Goal: Task Accomplishment & Management: Use online tool/utility

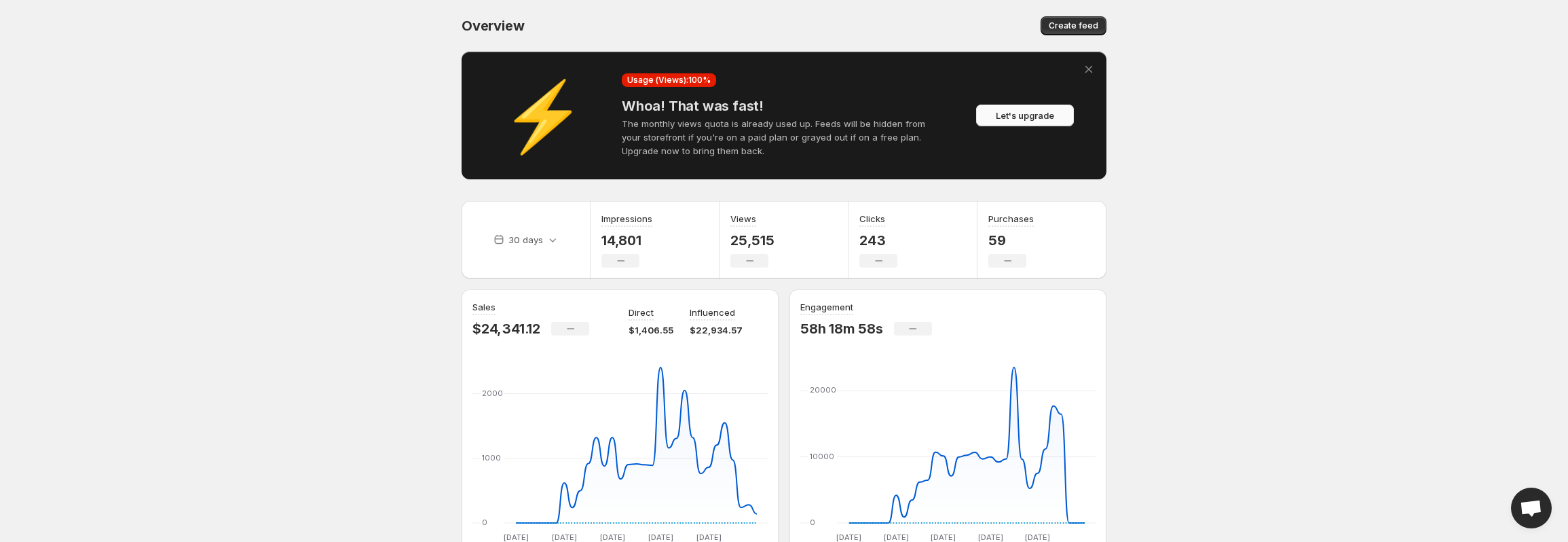
click at [1022, 109] on button "Let's upgrade" at bounding box center [1025, 115] width 97 height 22
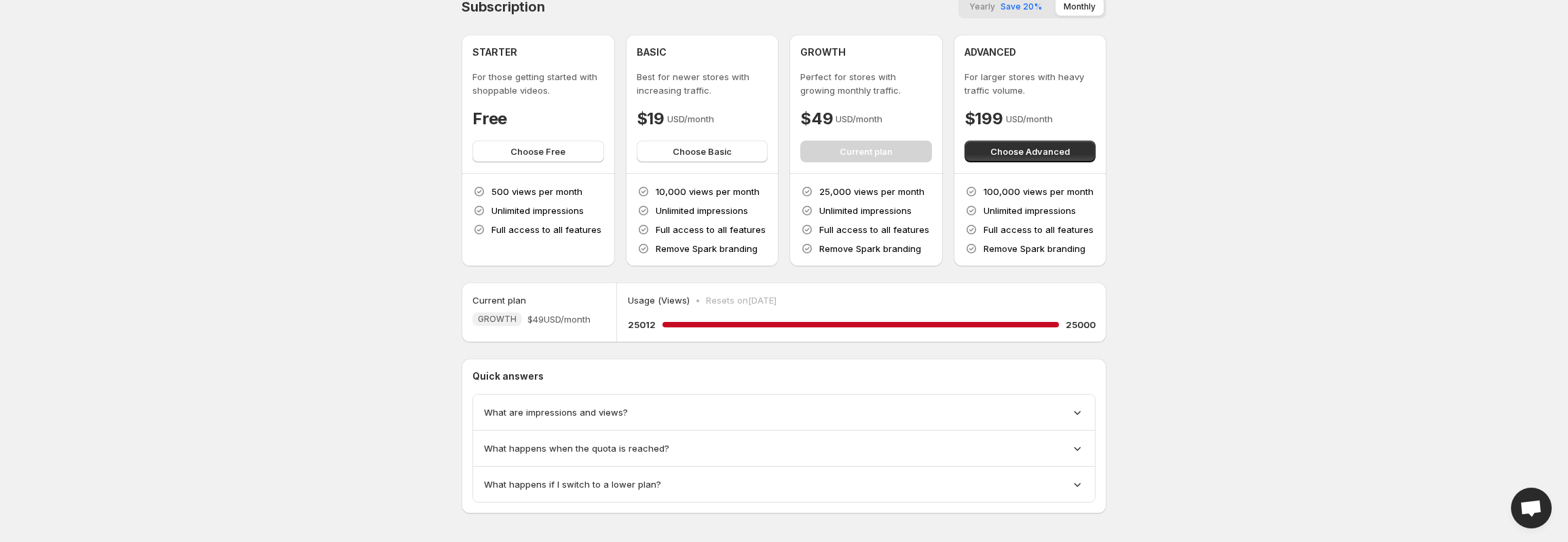
scroll to position [29, 0]
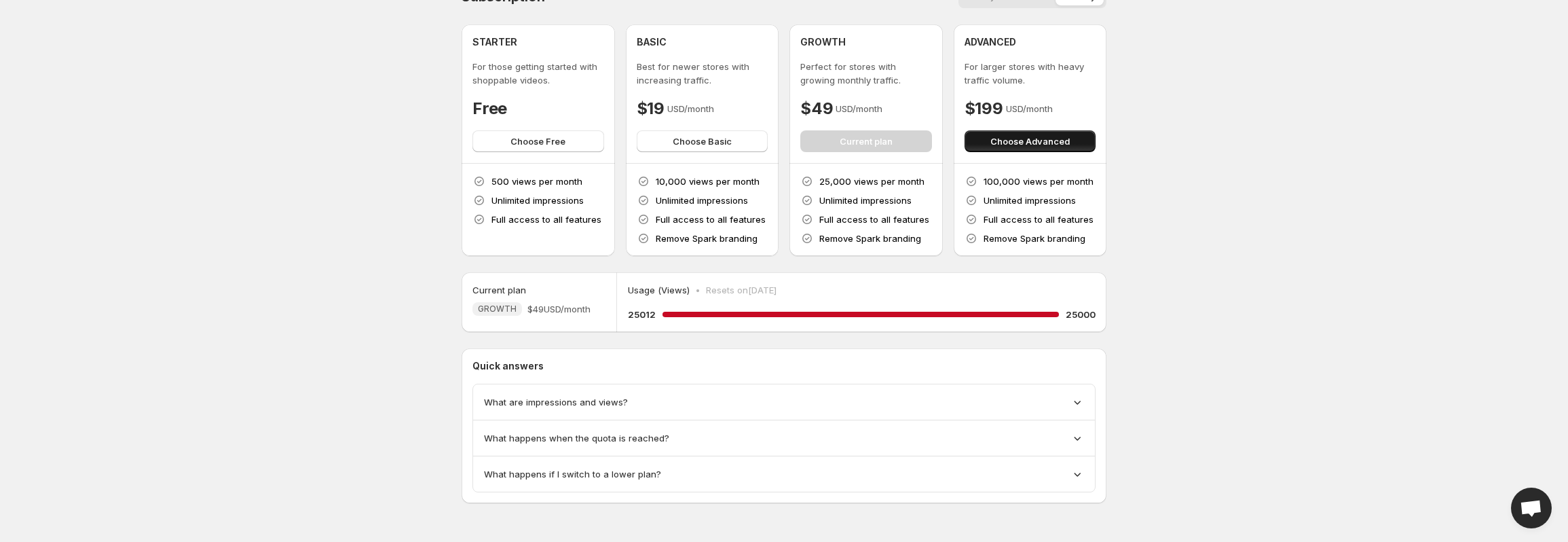
click at [1054, 145] on span "Choose Advanced" at bounding box center [1030, 142] width 79 height 14
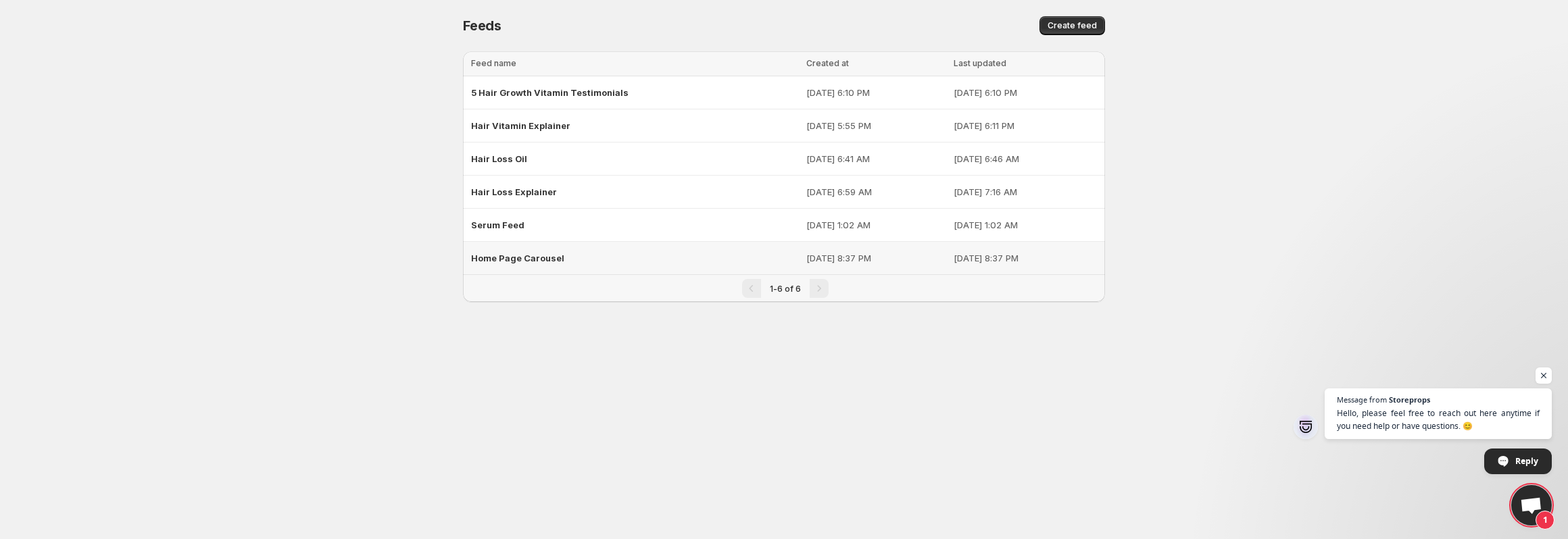
click at [517, 261] on span "Home Page Carousel" at bounding box center [518, 257] width 94 height 11
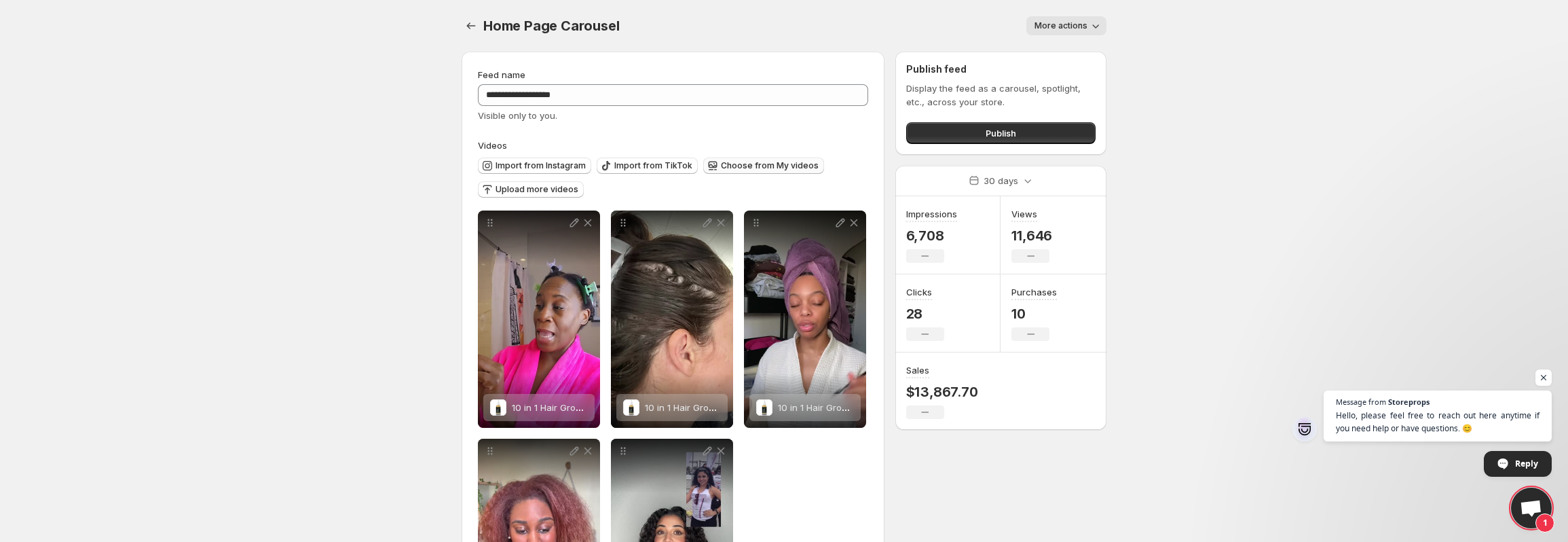
click at [765, 165] on span "Choose from My videos" at bounding box center [769, 166] width 97 height 11
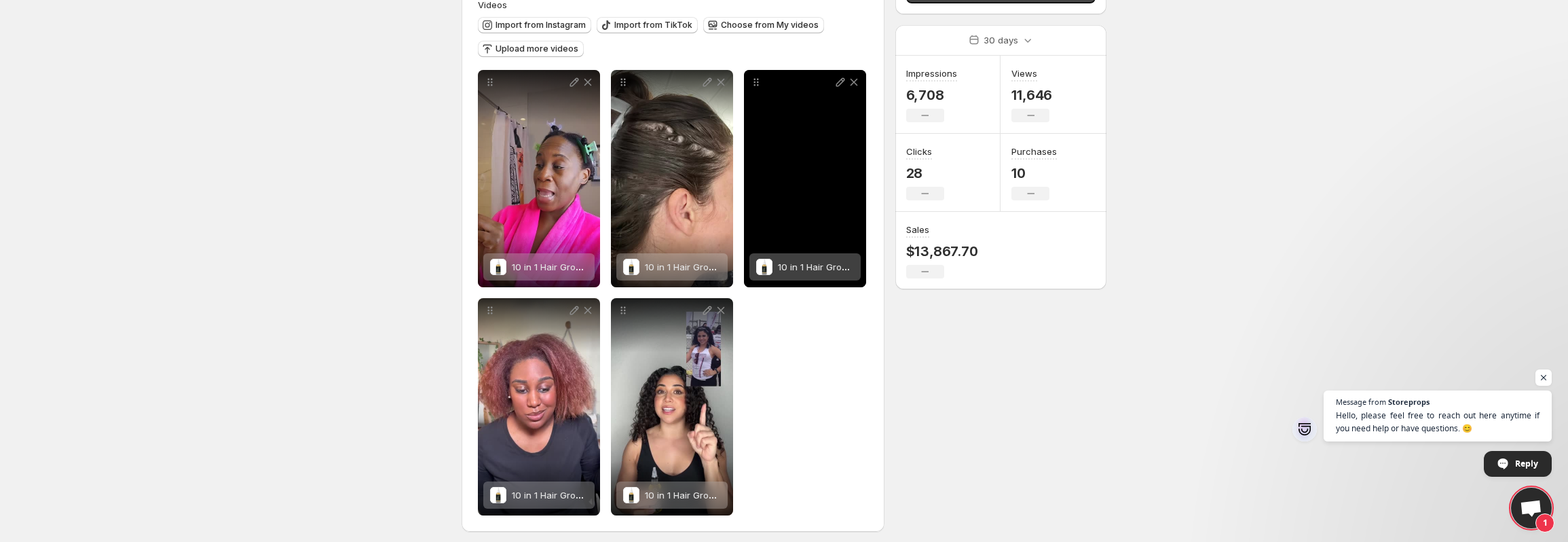
scroll to position [148, 0]
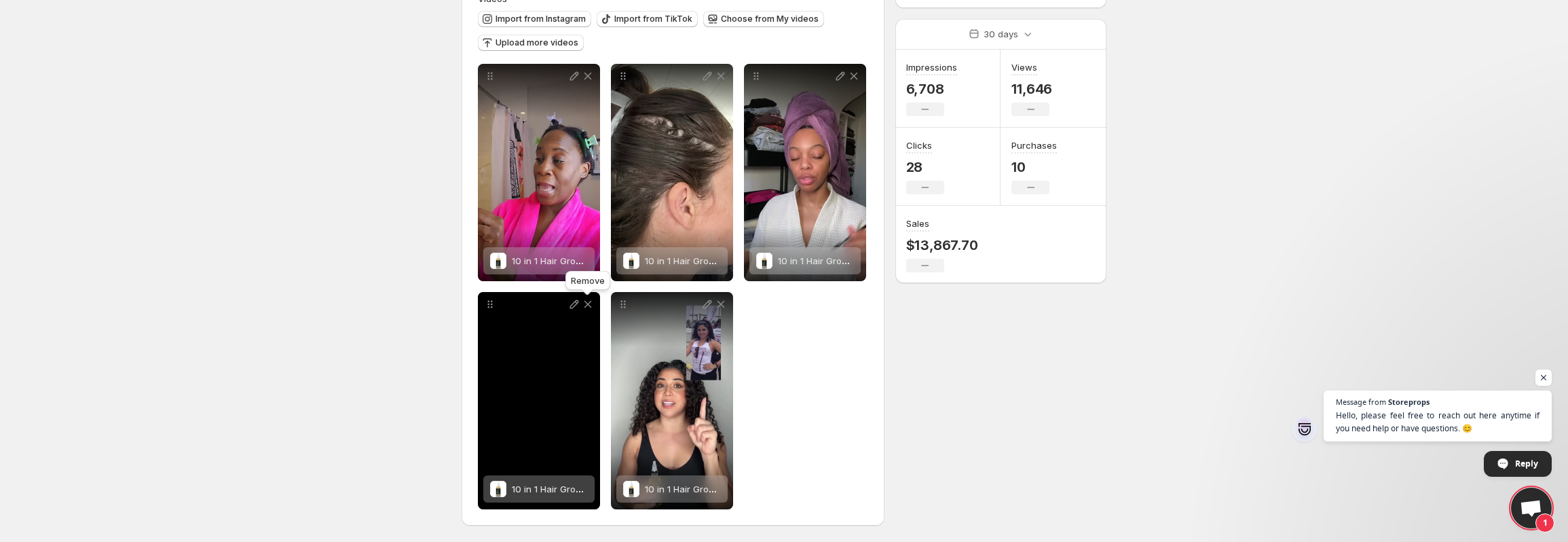
click at [593, 306] on icon at bounding box center [588, 305] width 14 height 14
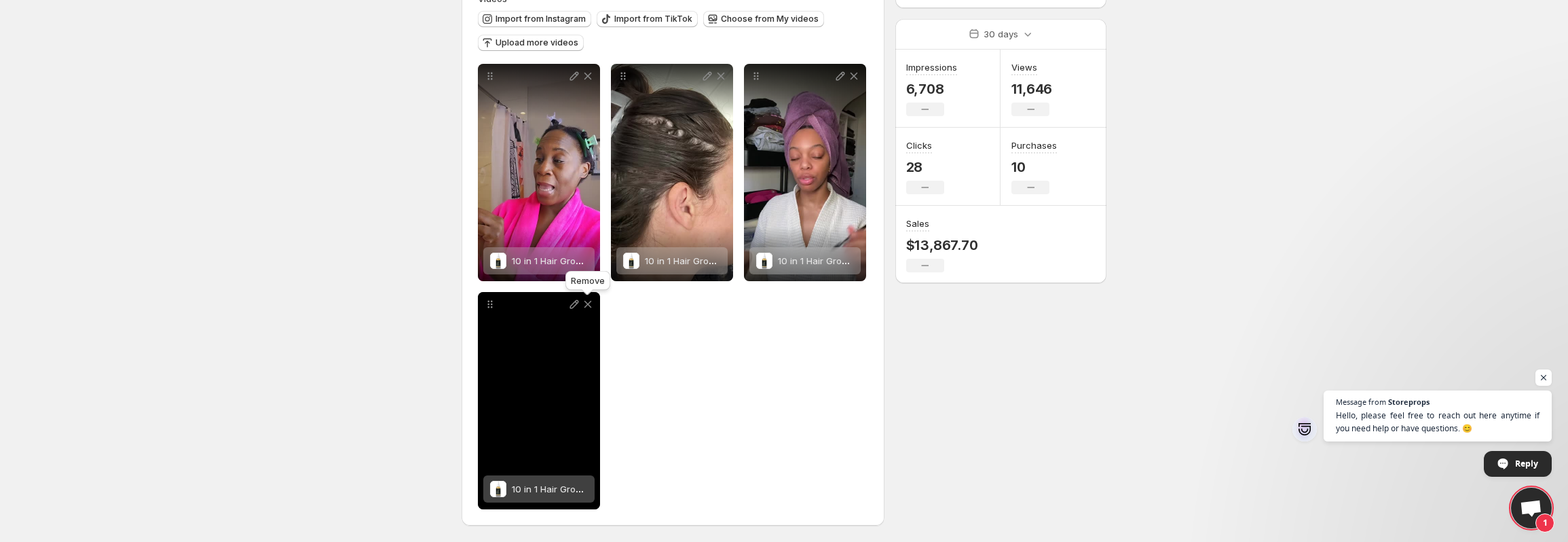
click at [586, 305] on icon at bounding box center [588, 305] width 8 height 8
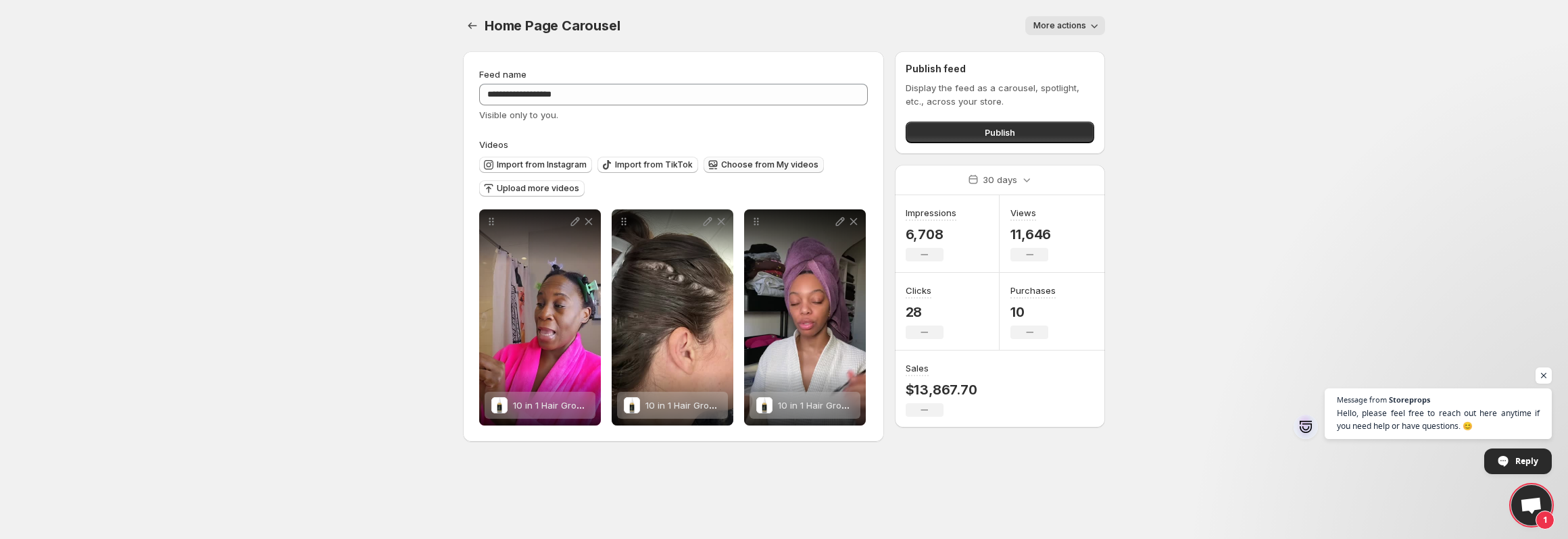
click at [738, 160] on span "Choose from My videos" at bounding box center [769, 165] width 97 height 11
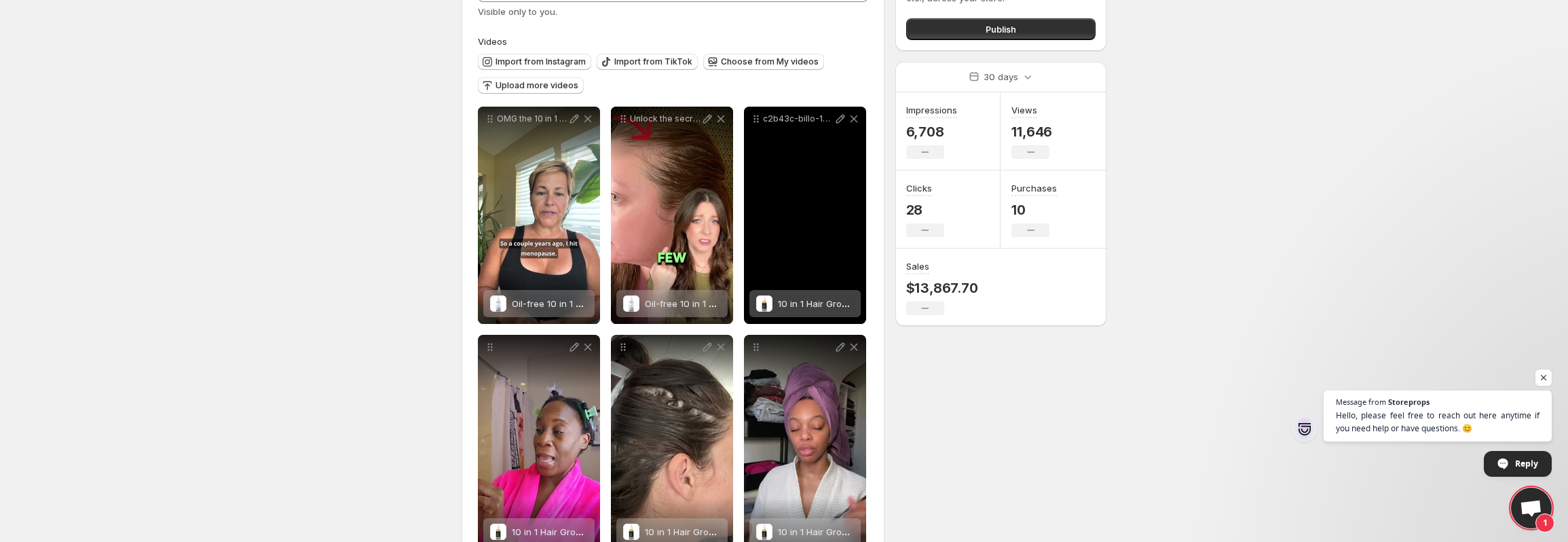
scroll to position [148, 0]
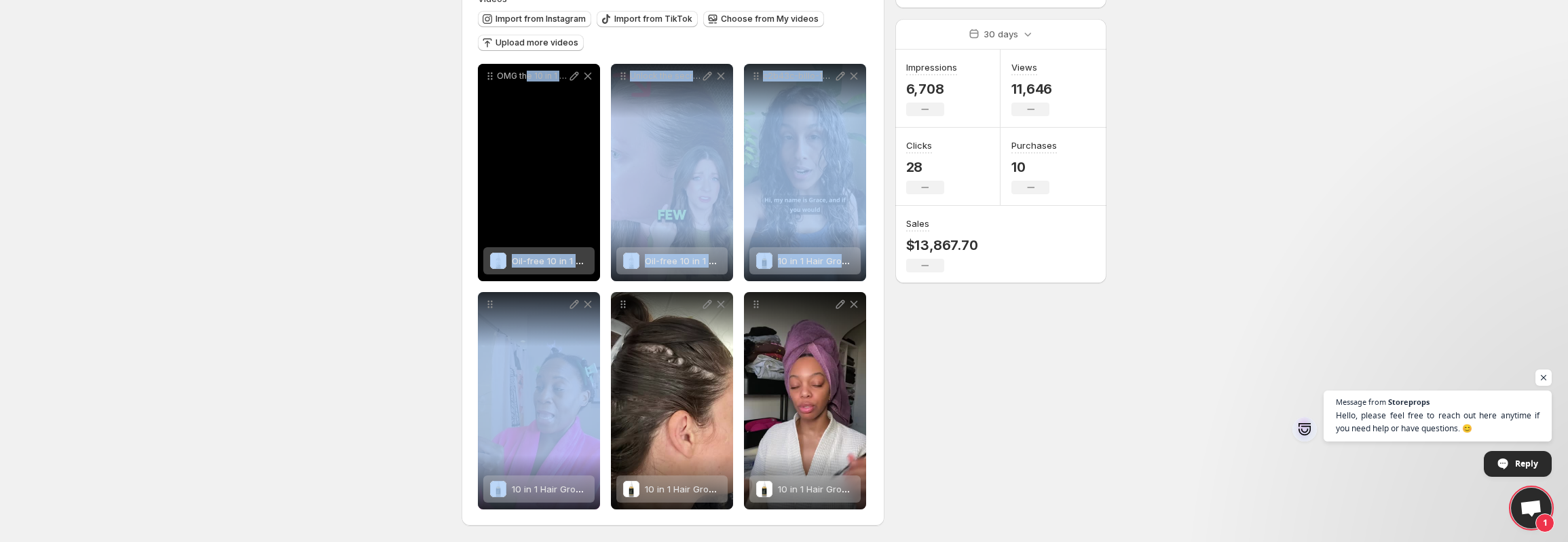
drag, startPoint x: 563, startPoint y: 404, endPoint x: 531, endPoint y: 191, distance: 215.4
click at [529, 191] on div "**********" at bounding box center [673, 287] width 391 height 445
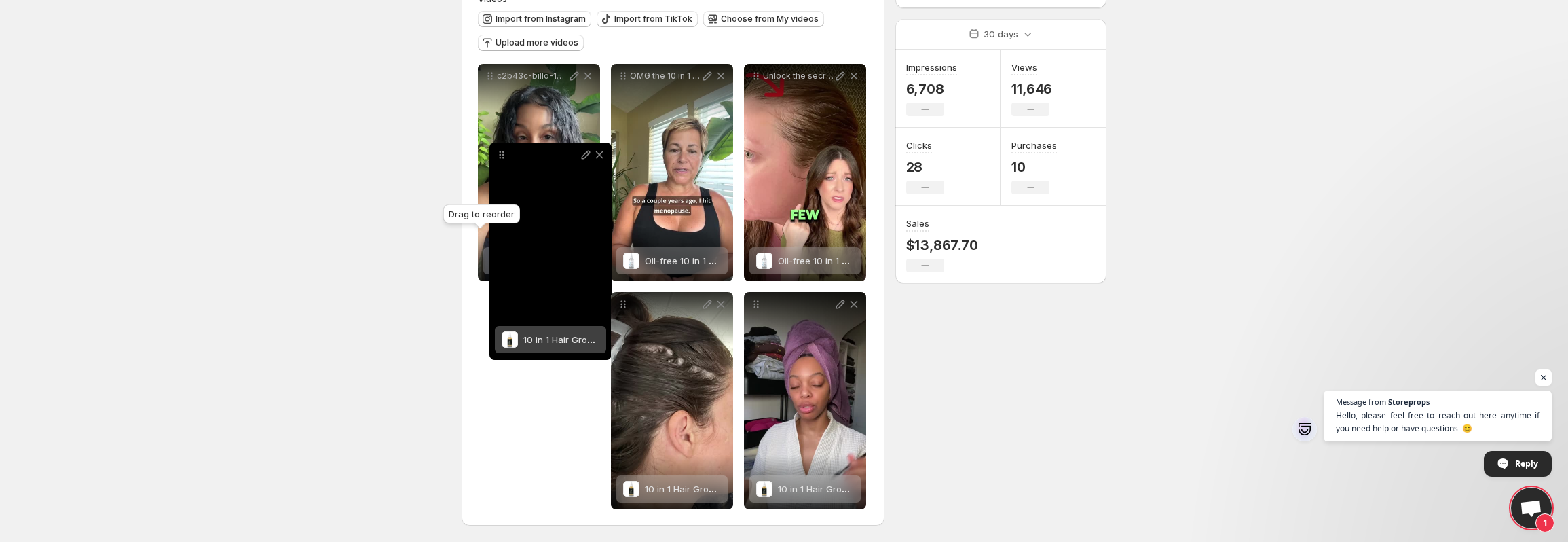
drag, startPoint x: 489, startPoint y: 309, endPoint x: 500, endPoint y: 160, distance: 149.4
click at [500, 160] on icon at bounding box center [502, 155] width 14 height 14
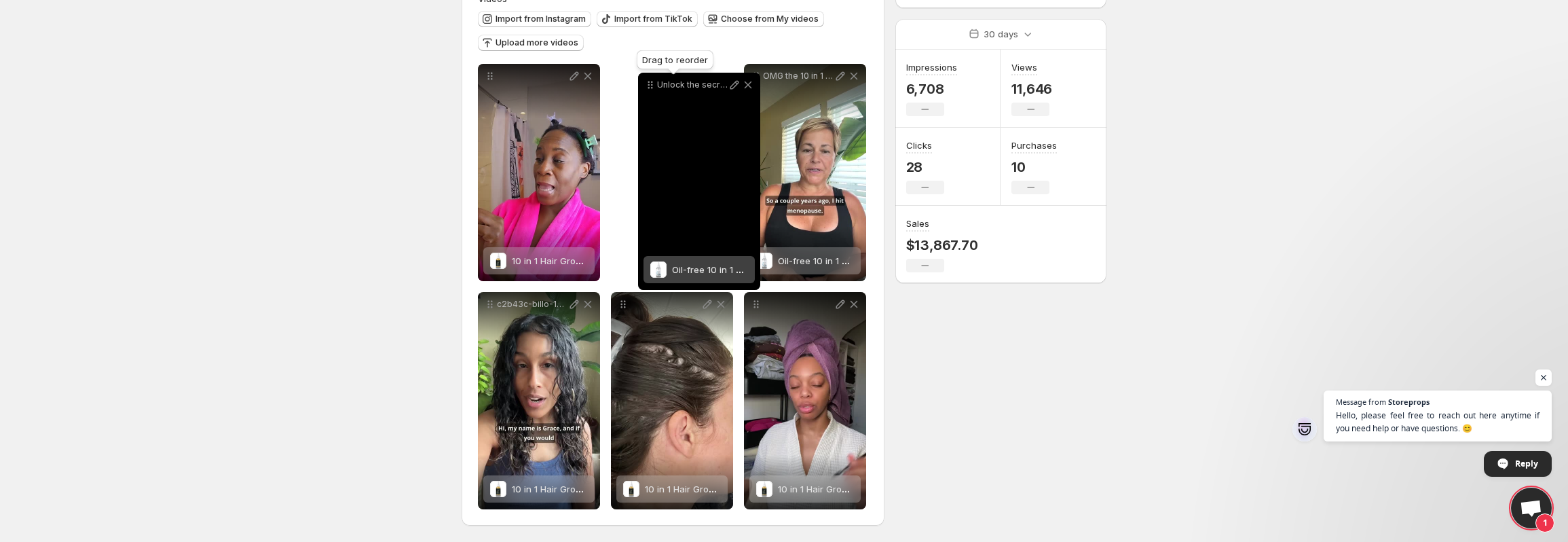
drag, startPoint x: 761, startPoint y: 78, endPoint x: 653, endPoint y: 86, distance: 108.3
click at [653, 86] on icon at bounding box center [650, 85] width 14 height 14
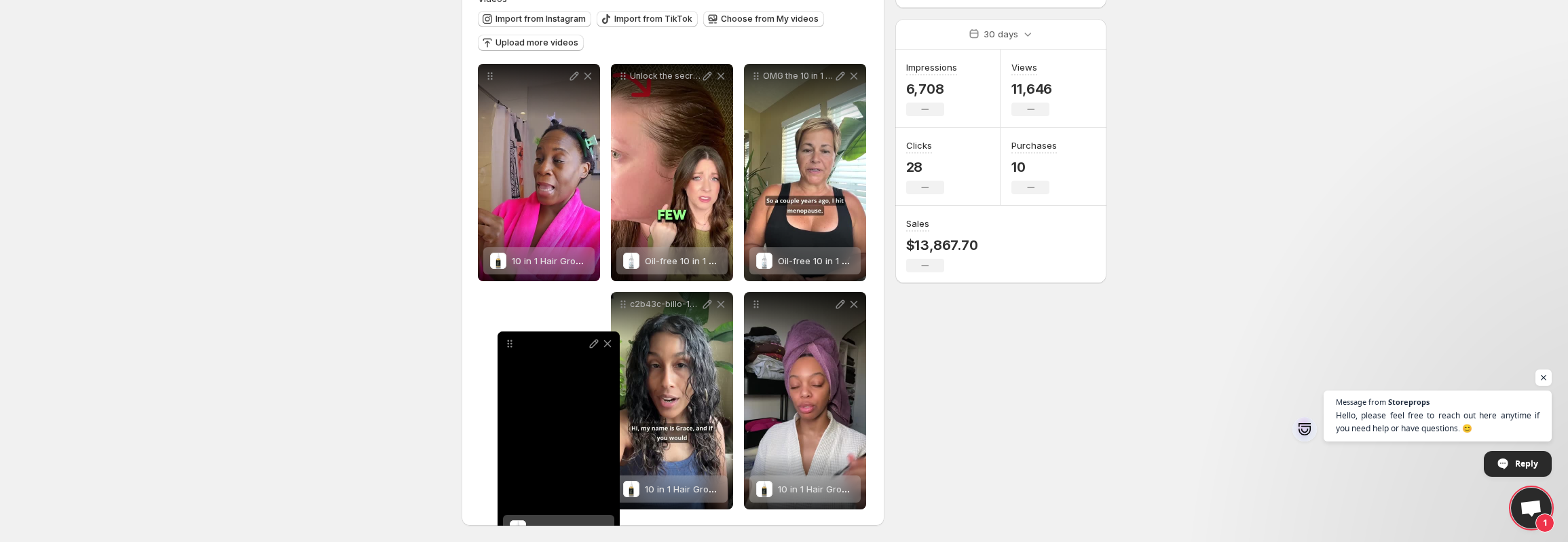
drag, startPoint x: 630, startPoint y: 305, endPoint x: 516, endPoint y: 344, distance: 120.5
click at [516, 344] on icon at bounding box center [510, 343] width 14 height 14
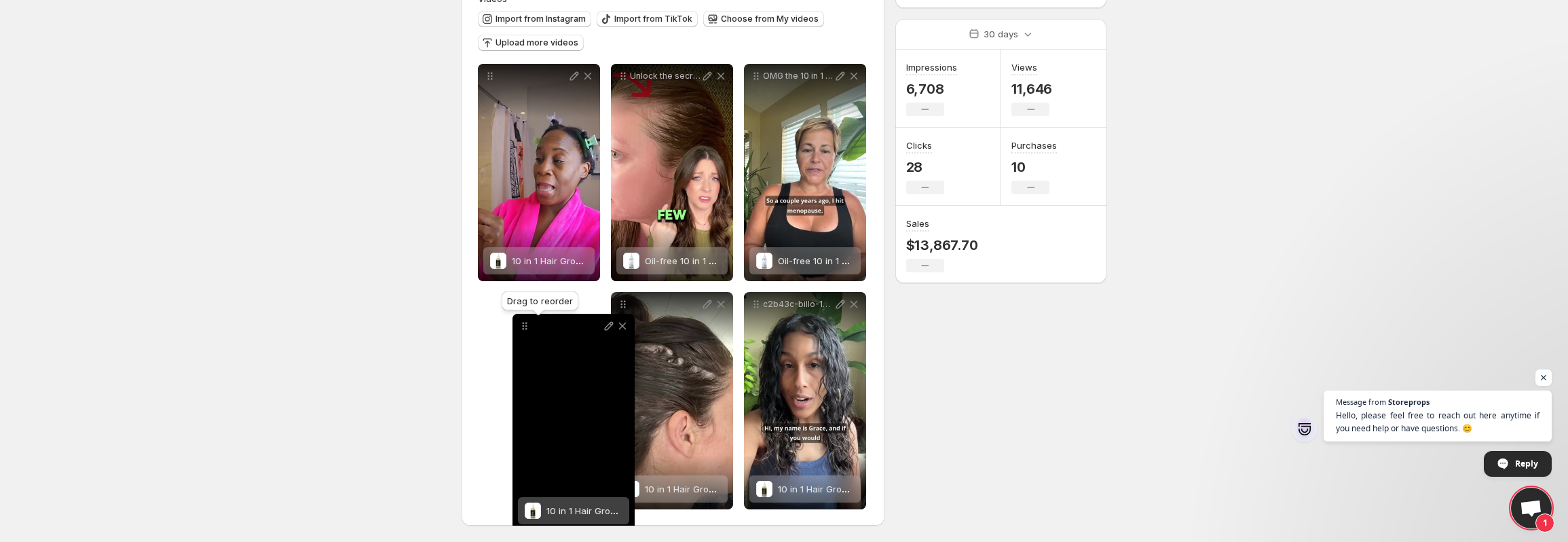
drag, startPoint x: 756, startPoint y: 308, endPoint x: 524, endPoint y: 331, distance: 233.1
click at [524, 331] on icon at bounding box center [525, 326] width 14 height 14
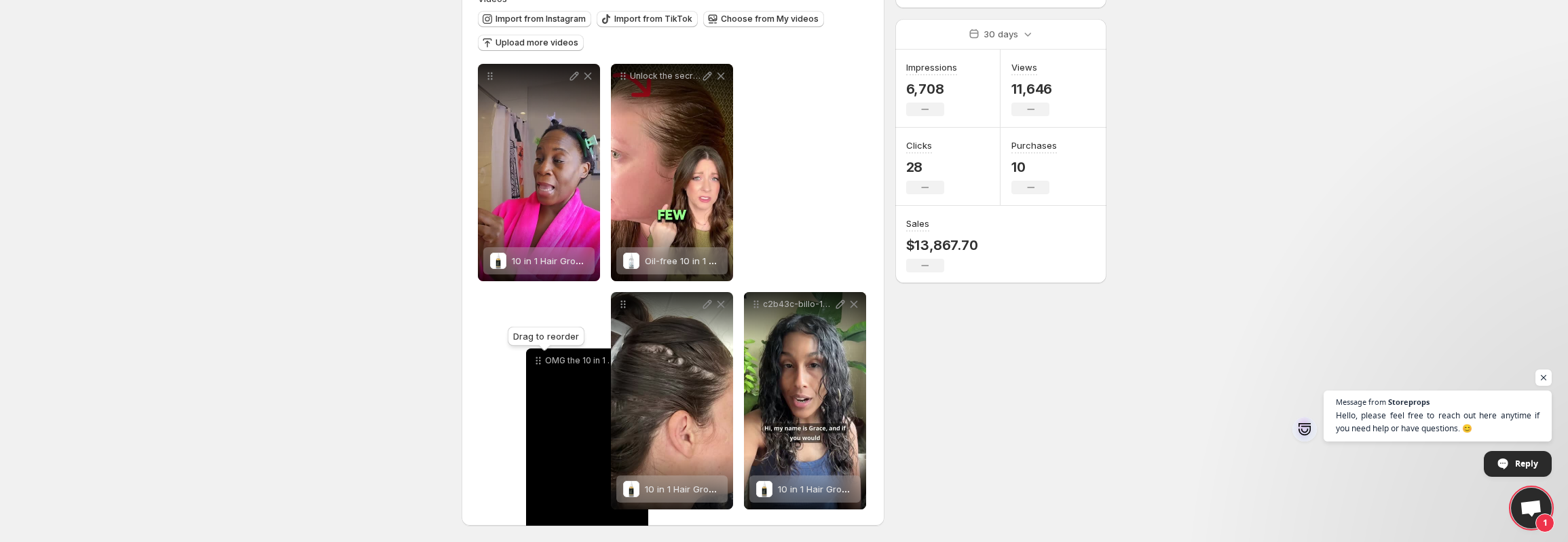
drag, startPoint x: 761, startPoint y: 73, endPoint x: 543, endPoint y: 358, distance: 358.8
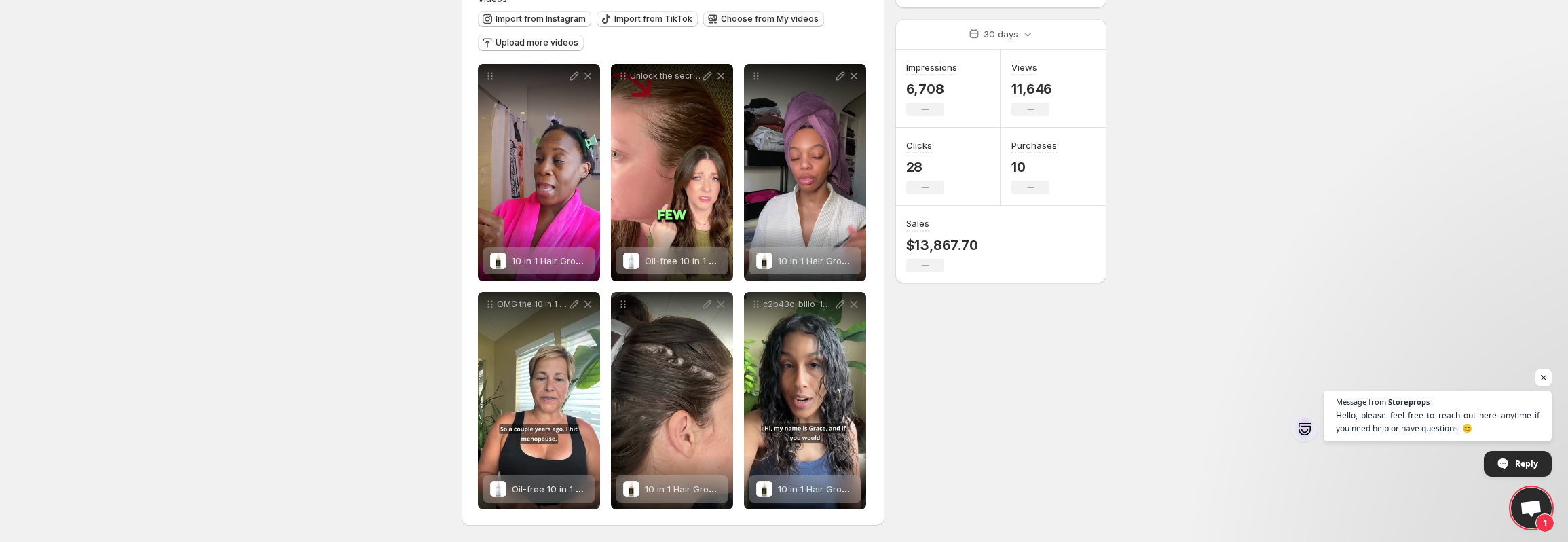
click at [776, 16] on span "Choose from My videos" at bounding box center [769, 19] width 97 height 11
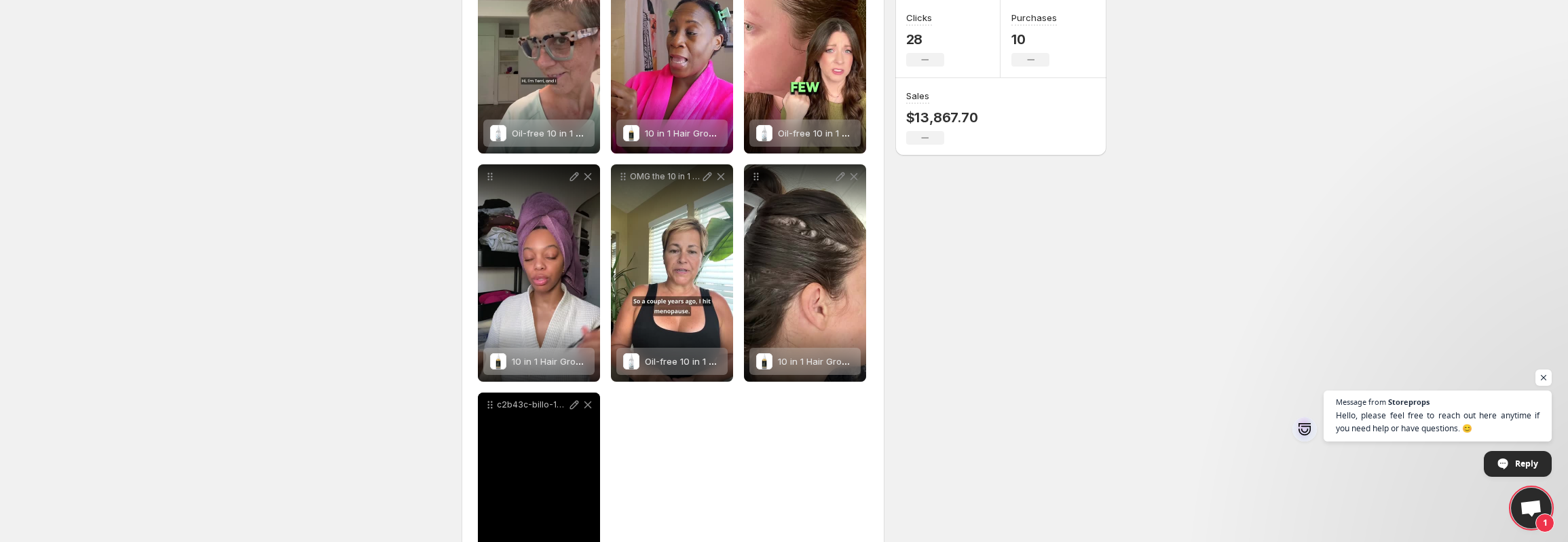
scroll to position [172, 0]
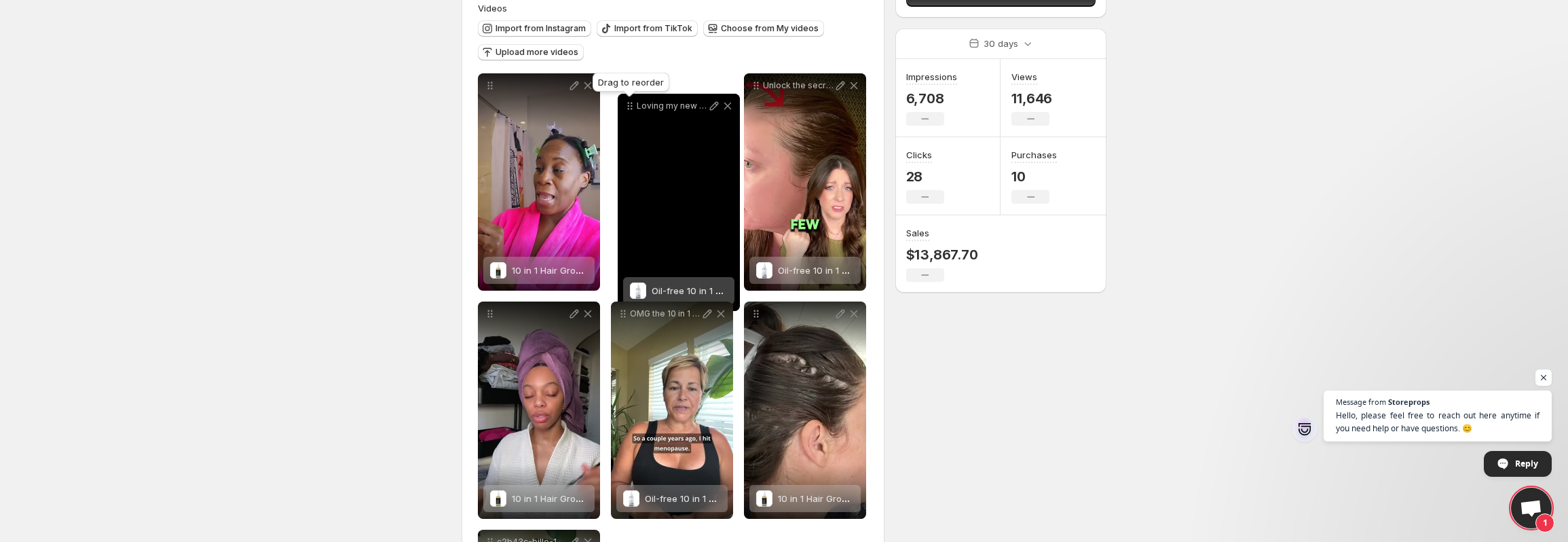
drag, startPoint x: 492, startPoint y: 49, endPoint x: 631, endPoint y: 98, distance: 147.4
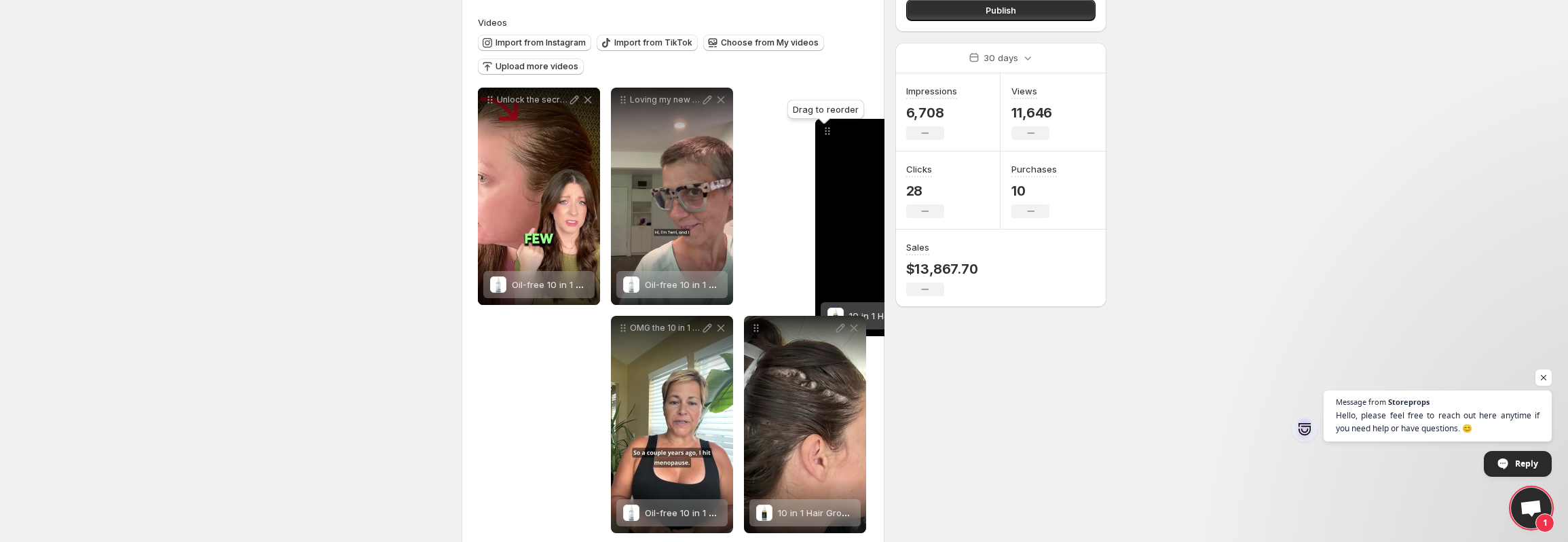
drag, startPoint x: 490, startPoint y: 327, endPoint x: 826, endPoint y: 129, distance: 390.0
click at [826, 129] on icon at bounding box center [828, 131] width 14 height 14
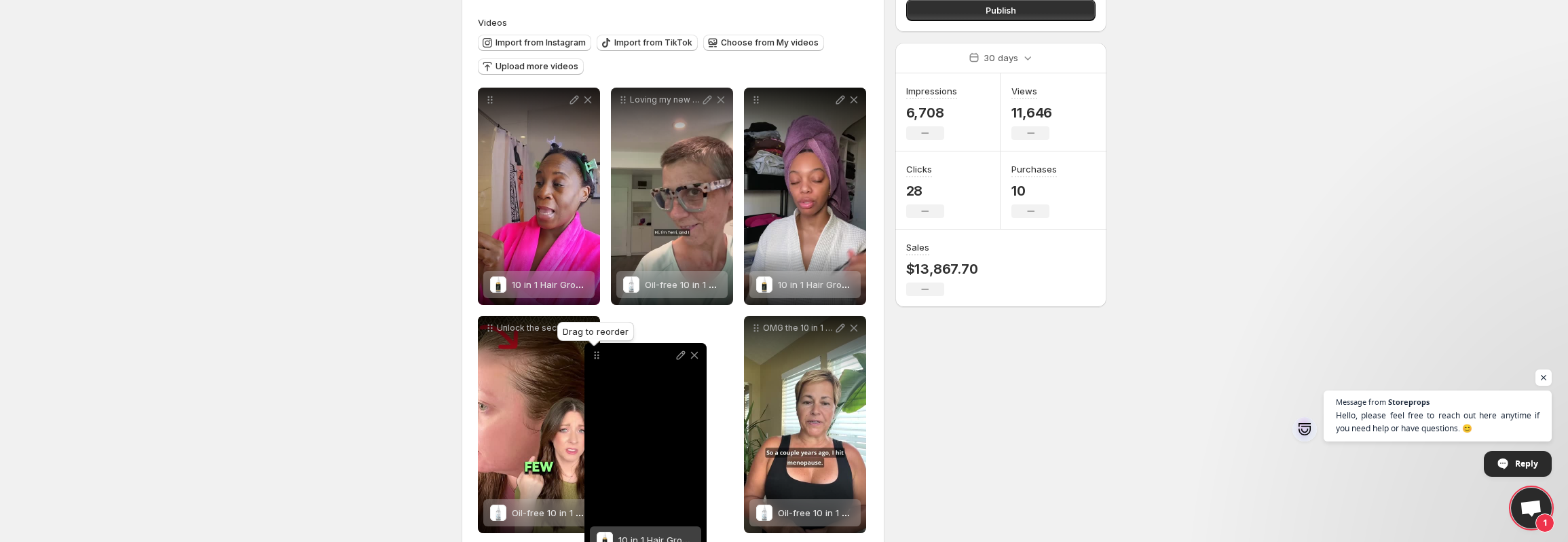
drag, startPoint x: 756, startPoint y: 327, endPoint x: 597, endPoint y: 354, distance: 161.3
click at [597, 354] on icon at bounding box center [597, 356] width 14 height 14
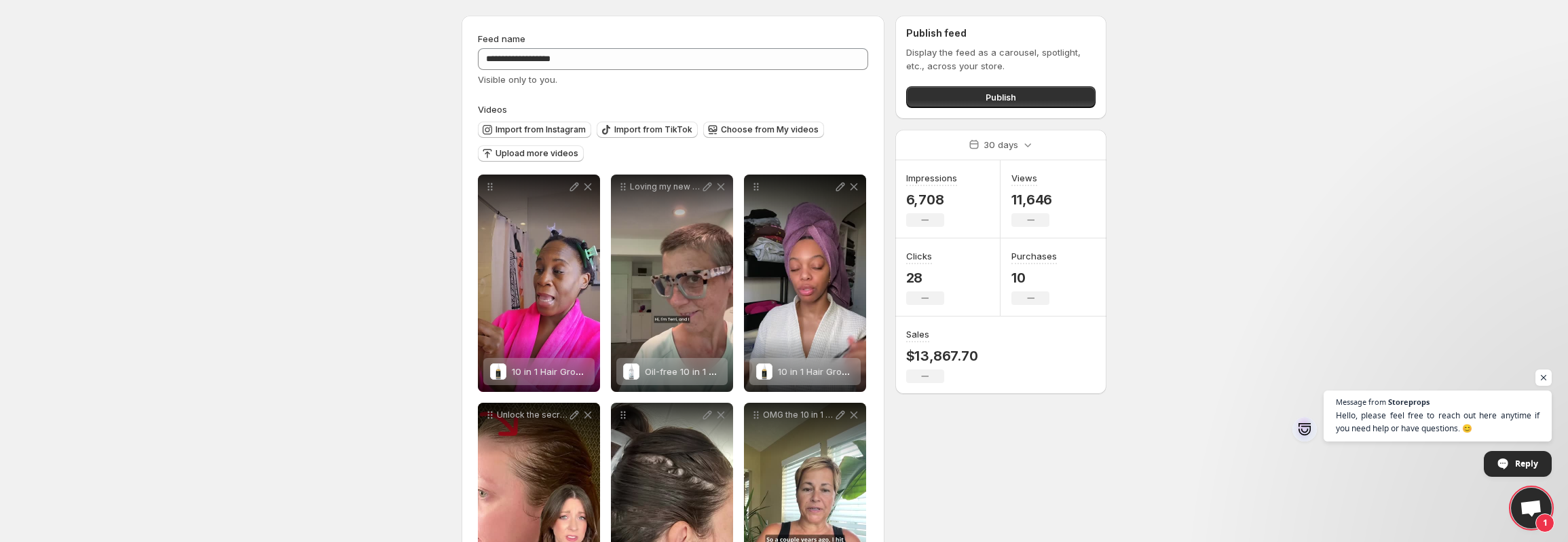
scroll to position [0, 0]
